Goal: Task Accomplishment & Management: Manage account settings

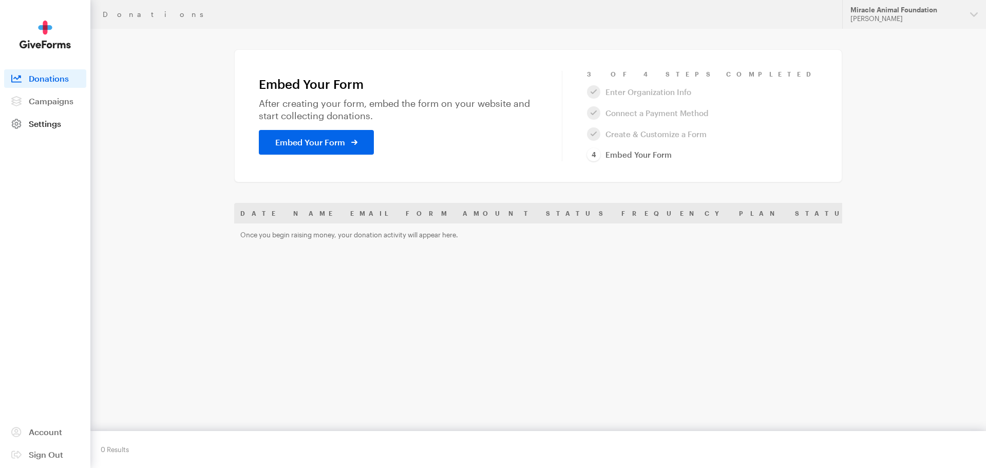
click at [41, 124] on span "Settings" at bounding box center [45, 124] width 32 height 10
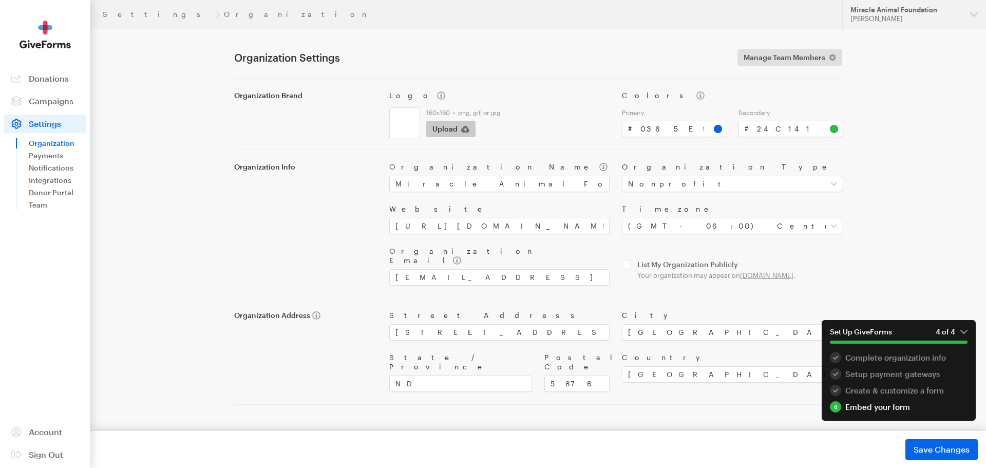
click at [462, 129] on icon "button" at bounding box center [465, 129] width 8 height 7
type input "C:\fakepath\logo.png"
click at [911, 446] on button "Save Changes Saved" at bounding box center [941, 449] width 72 height 21
click at [48, 157] on link "Payments" at bounding box center [58, 155] width 58 height 12
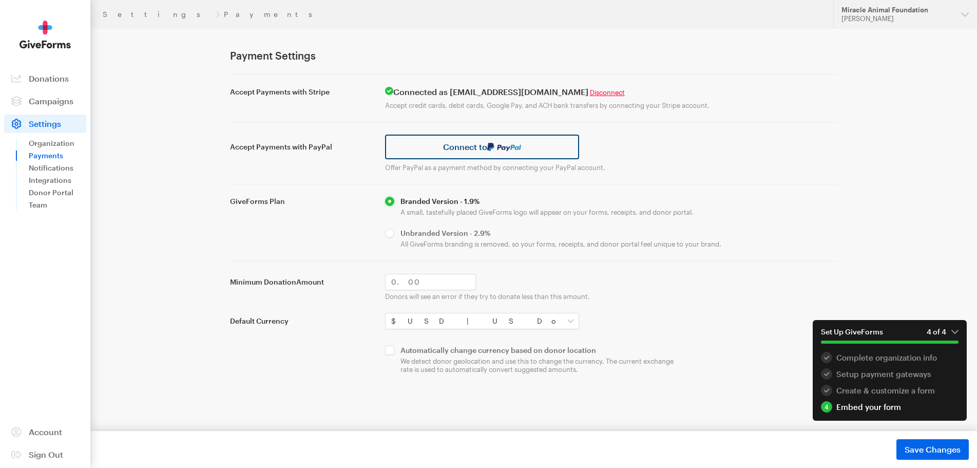
click at [487, 153] on link "Connect to" at bounding box center [482, 147] width 195 height 25
